Goal: Contribute content

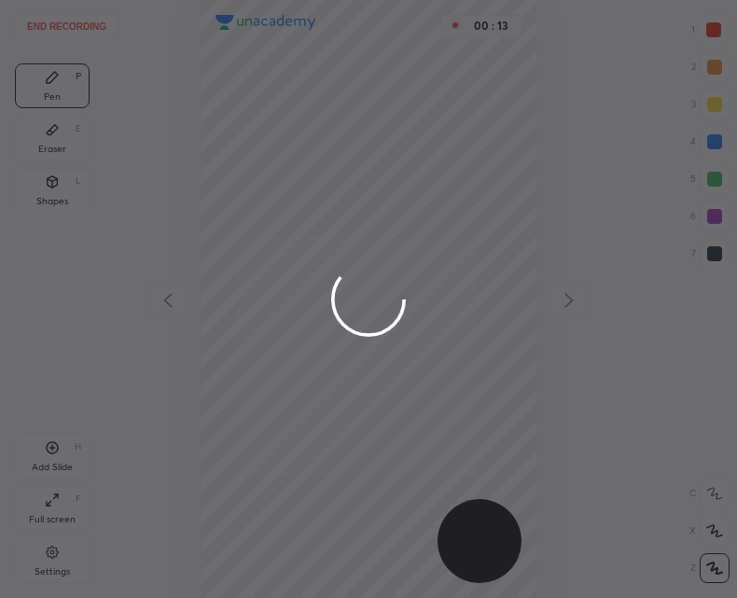
scroll to position [598, 438]
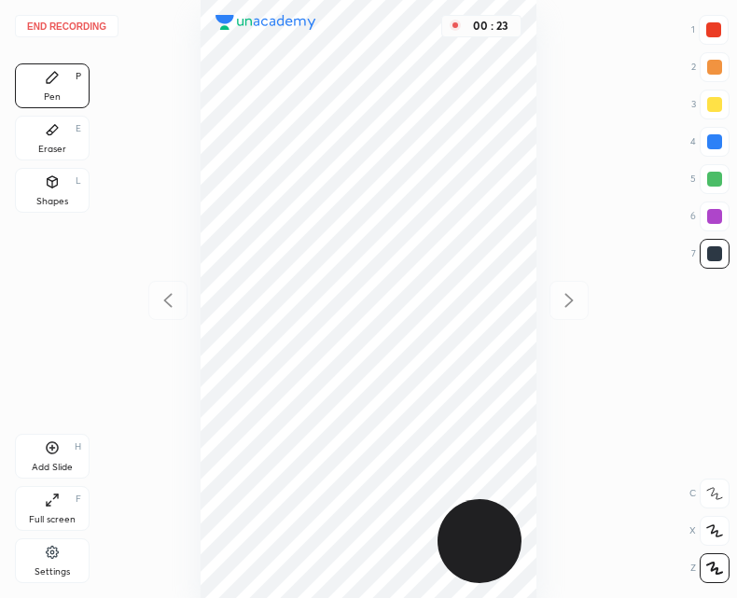
click at [62, 187] on div "Shapes L" at bounding box center [52, 190] width 75 height 45
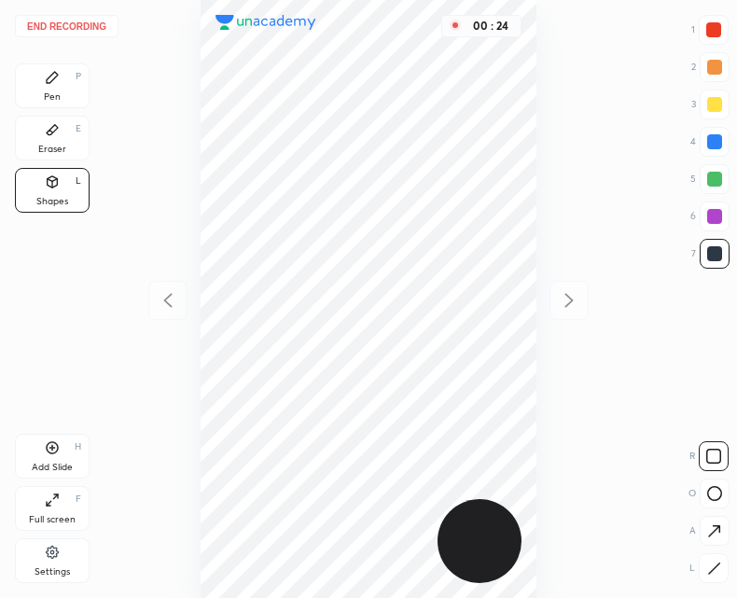
click at [716, 498] on icon at bounding box center [714, 493] width 15 height 15
click at [41, 81] on div "Pen P" at bounding box center [52, 85] width 75 height 45
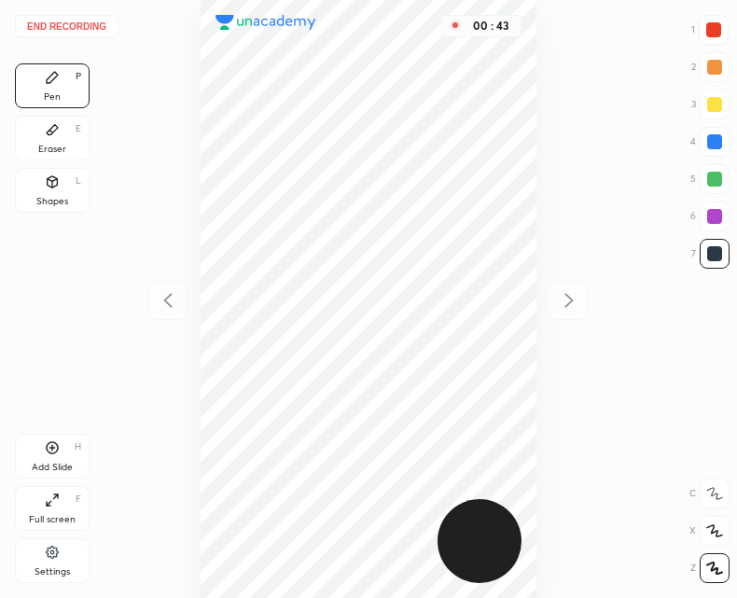
click at [59, 184] on icon at bounding box center [52, 181] width 15 height 15
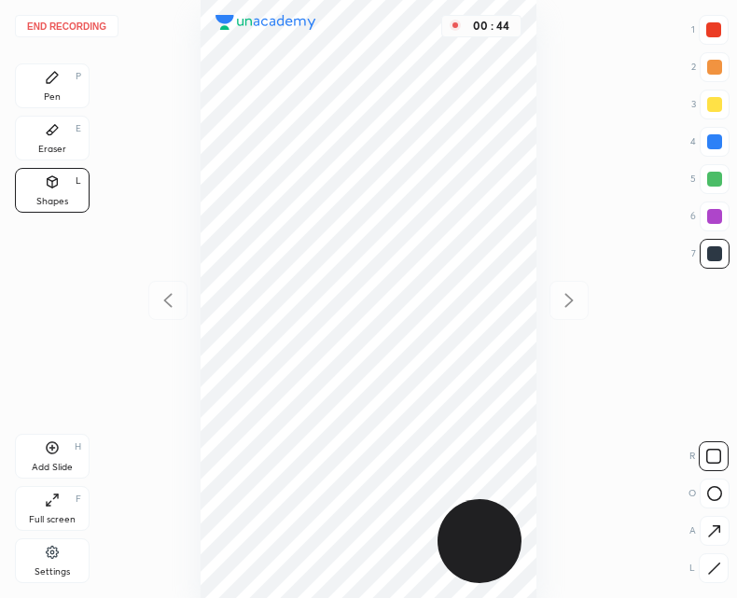
click at [715, 490] on icon at bounding box center [714, 493] width 15 height 15
click at [57, 69] on div "Pen P" at bounding box center [52, 85] width 75 height 45
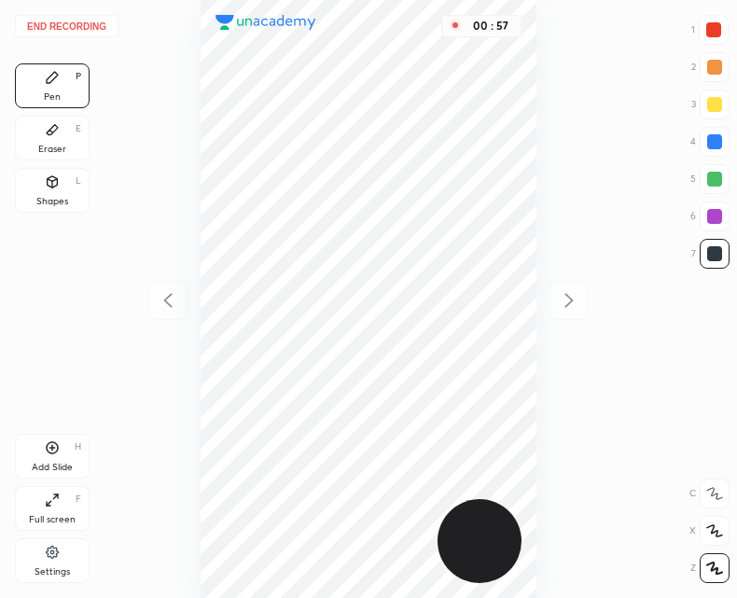
click at [57, 190] on div "Shapes L" at bounding box center [52, 190] width 75 height 45
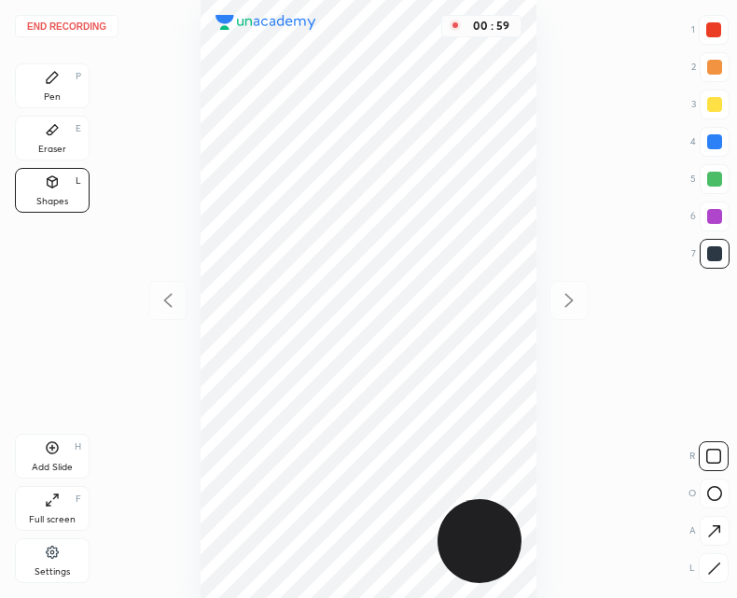
click at [708, 499] on icon at bounding box center [714, 493] width 15 height 15
click at [49, 84] on icon at bounding box center [52, 77] width 15 height 15
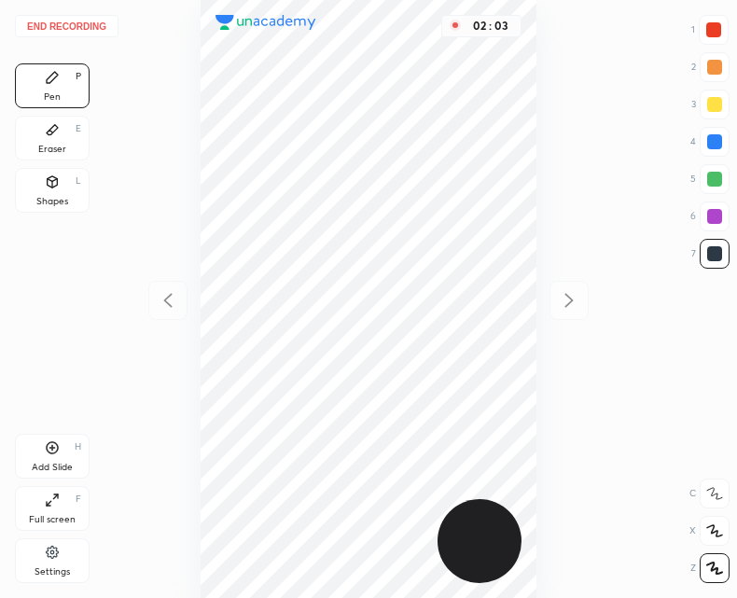
click at [39, 450] on div "Add Slide H" at bounding box center [52, 456] width 75 height 45
click at [76, 24] on button "End recording" at bounding box center [67, 26] width 104 height 22
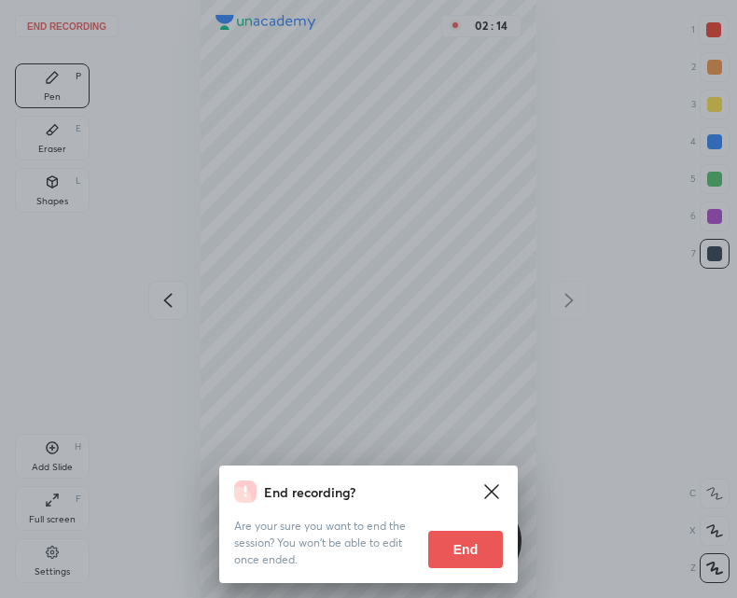
click at [464, 539] on button "End" at bounding box center [465, 549] width 75 height 37
